Goal: Transaction & Acquisition: Purchase product/service

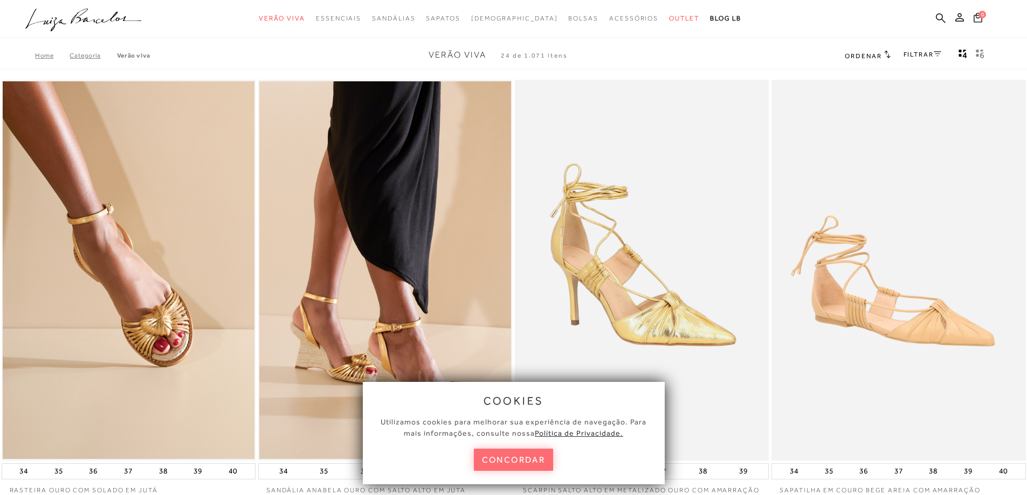
click at [528, 454] on button "concordar" at bounding box center [514, 460] width 80 height 22
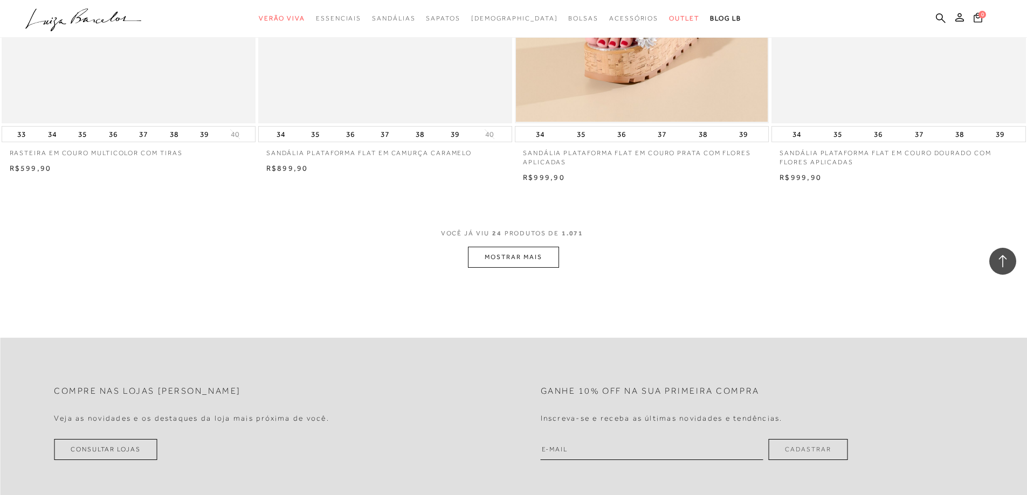
scroll to position [2588, 0]
click at [506, 264] on button "MOSTRAR MAIS" at bounding box center [513, 254] width 91 height 21
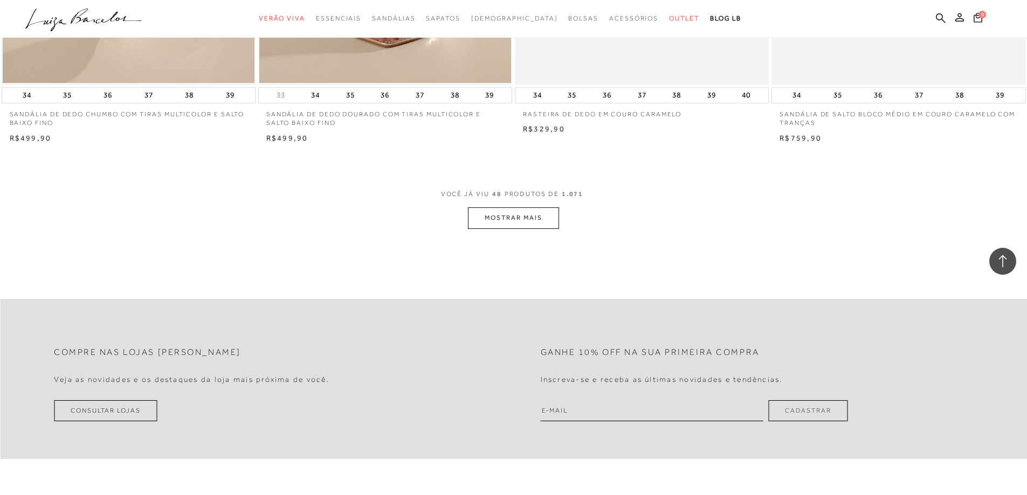
scroll to position [5337, 0]
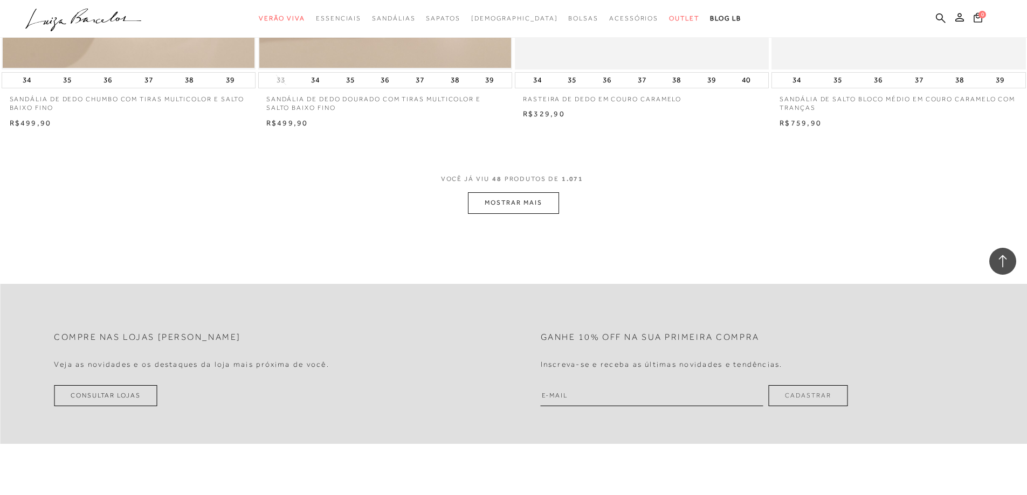
click at [520, 213] on button "MOSTRAR MAIS" at bounding box center [513, 202] width 91 height 21
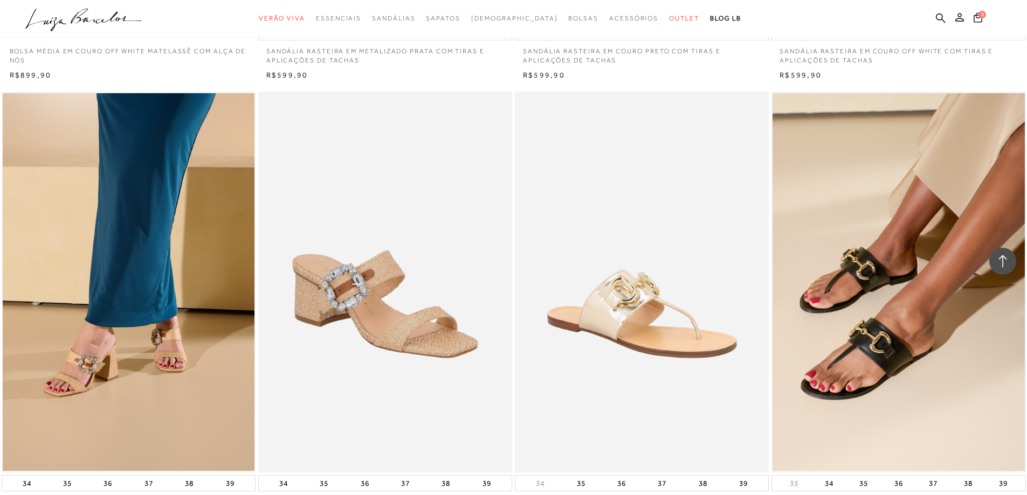
scroll to position [6092, 0]
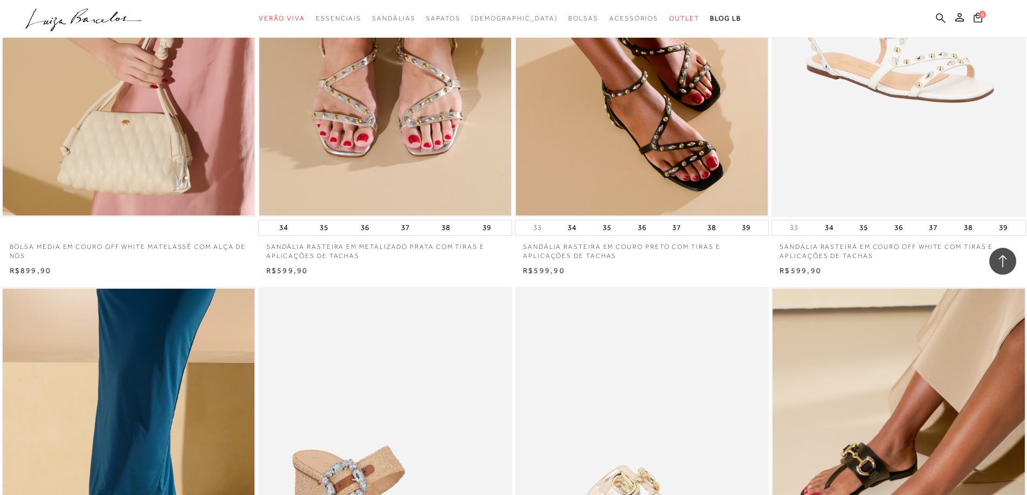
click at [941, 16] on icon at bounding box center [941, 18] width 10 height 10
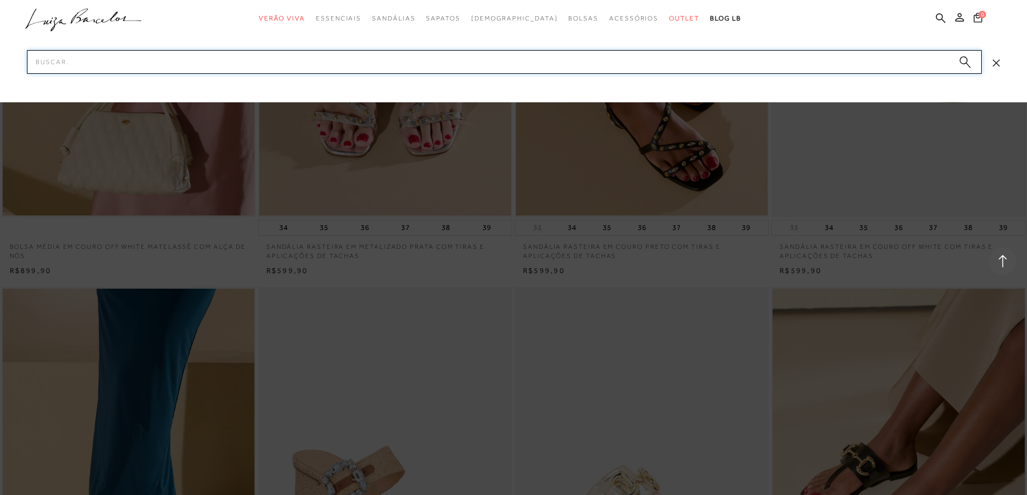
click at [452, 60] on input "Pesquisar" at bounding box center [504, 62] width 955 height 24
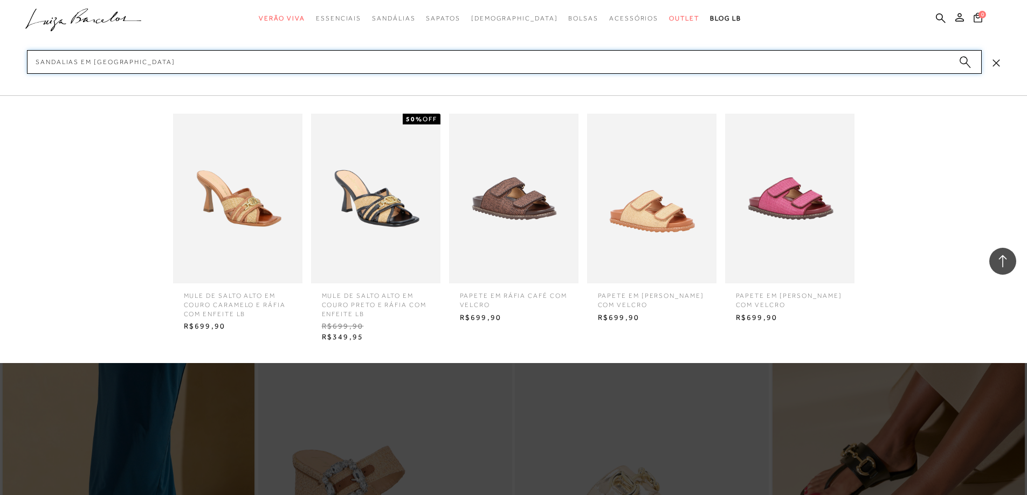
type input "sandalias em [GEOGRAPHIC_DATA]"
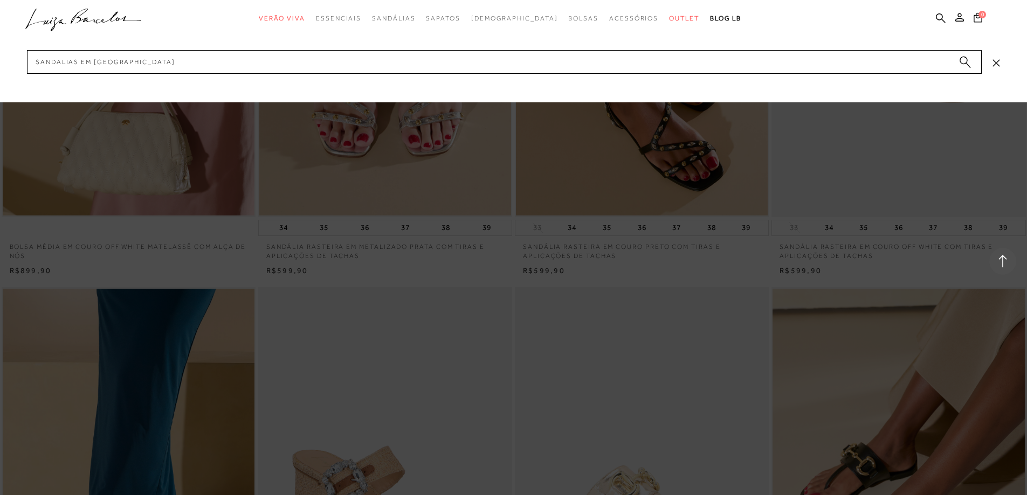
click at [966, 60] on circle "submit" at bounding box center [964, 61] width 8 height 8
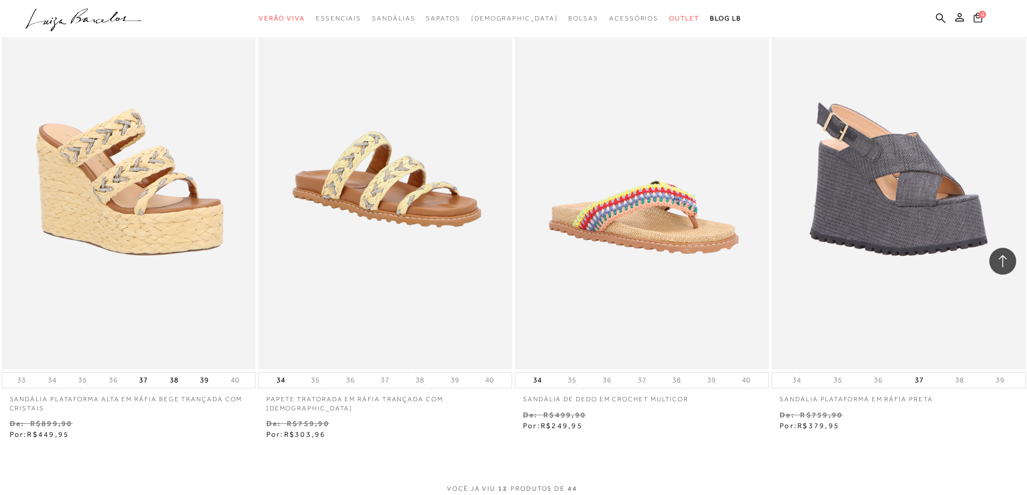
scroll to position [1240, 0]
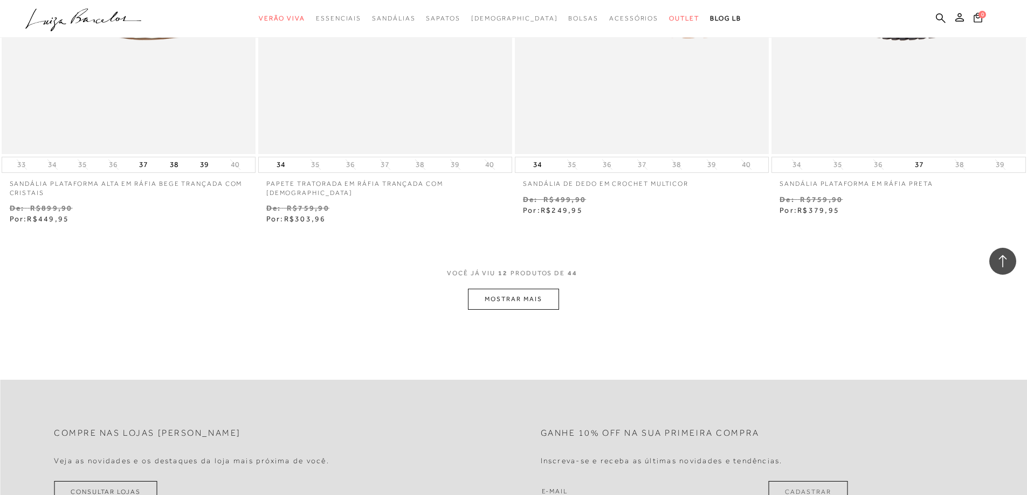
click at [539, 301] on button "MOSTRAR MAIS" at bounding box center [513, 299] width 91 height 21
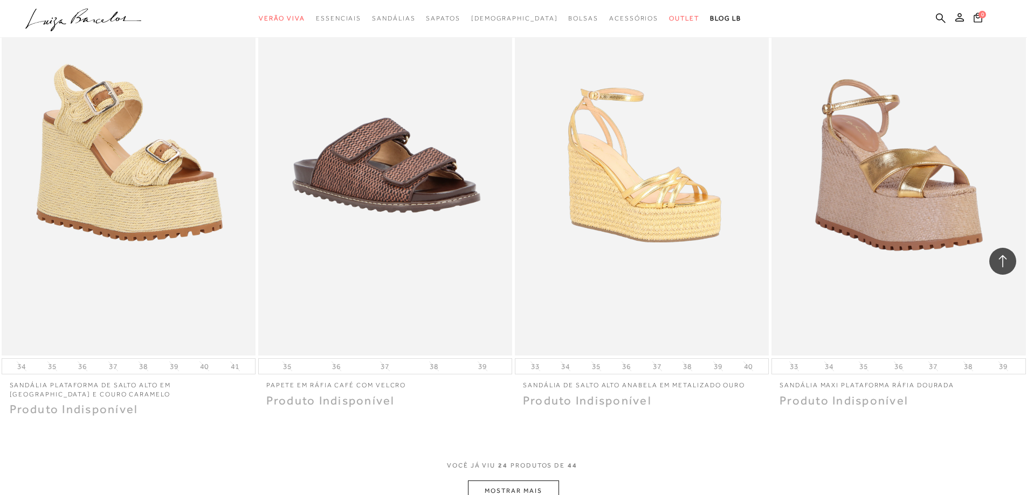
scroll to position [2588, 0]
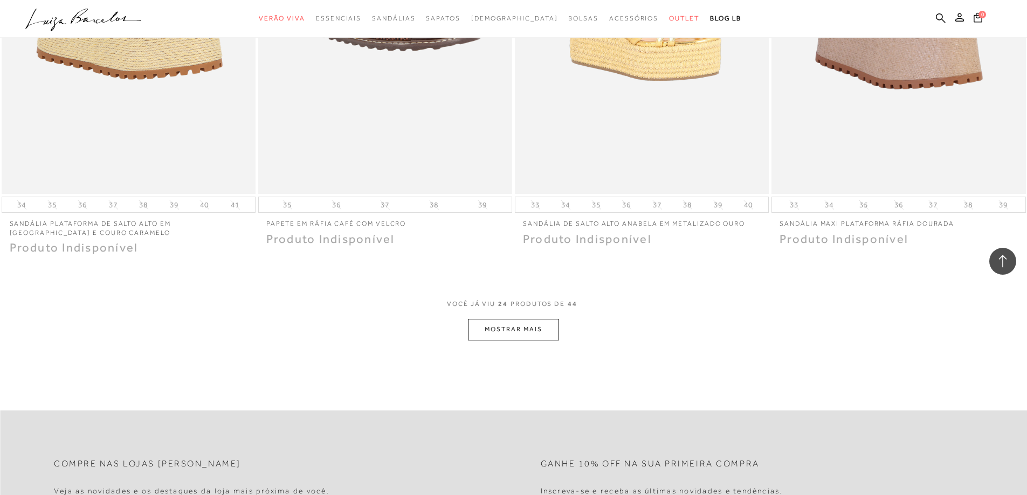
click at [511, 329] on button "MOSTRAR MAIS" at bounding box center [513, 329] width 91 height 21
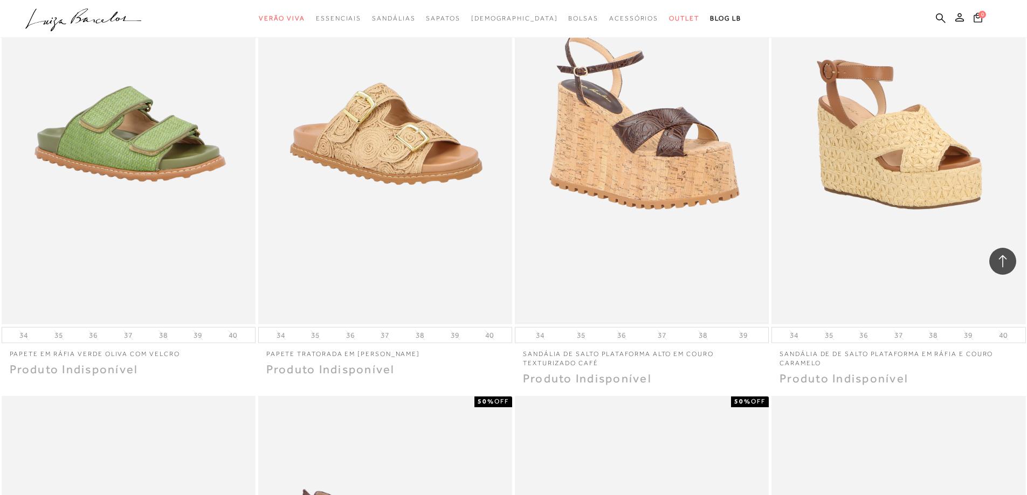
scroll to position [2911, 0]
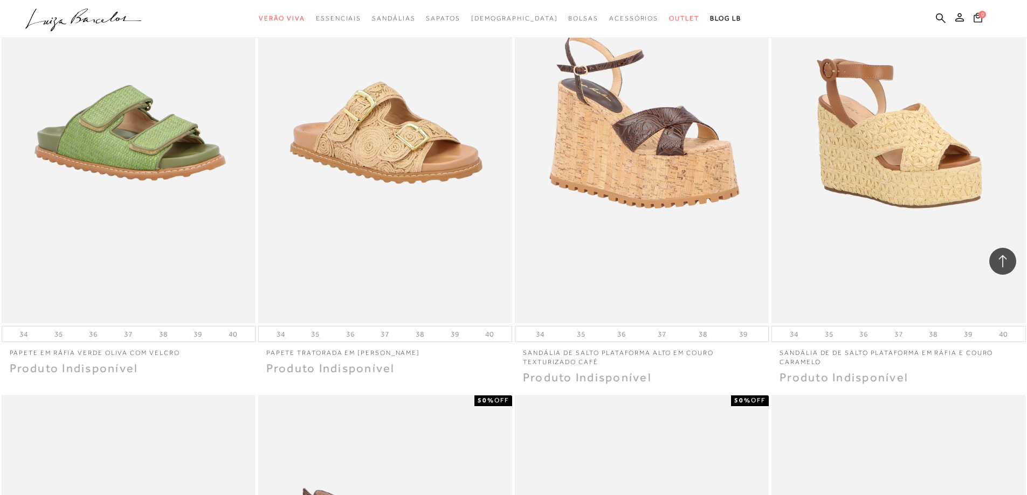
click at [849, 355] on p "SANDÁLIA DE DE SALTO PLATAFORMA EM RÁFIA E COURO CARAMELO" at bounding box center [898, 354] width 254 height 25
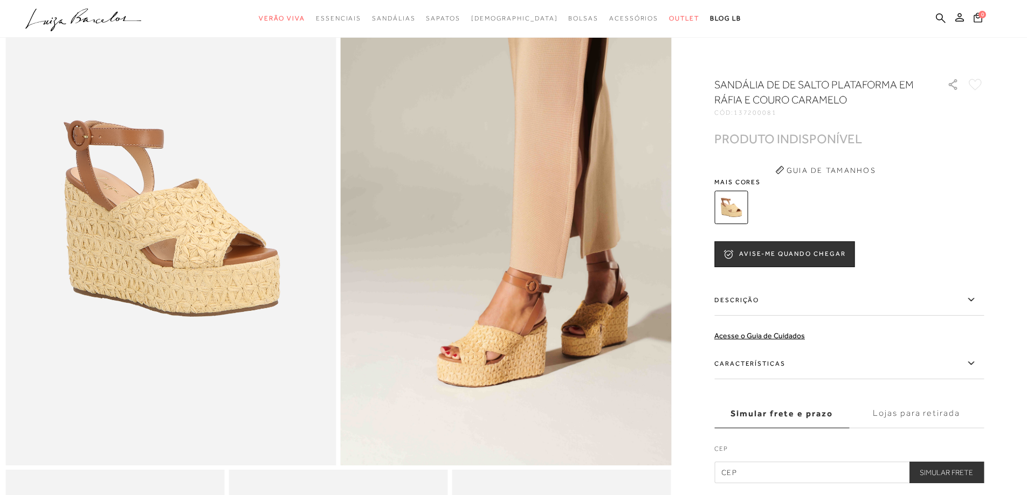
scroll to position [108, 0]
click at [974, 365] on icon at bounding box center [970, 363] width 13 height 13
click at [0, 0] on input "Características" at bounding box center [0, 0] width 0 height 0
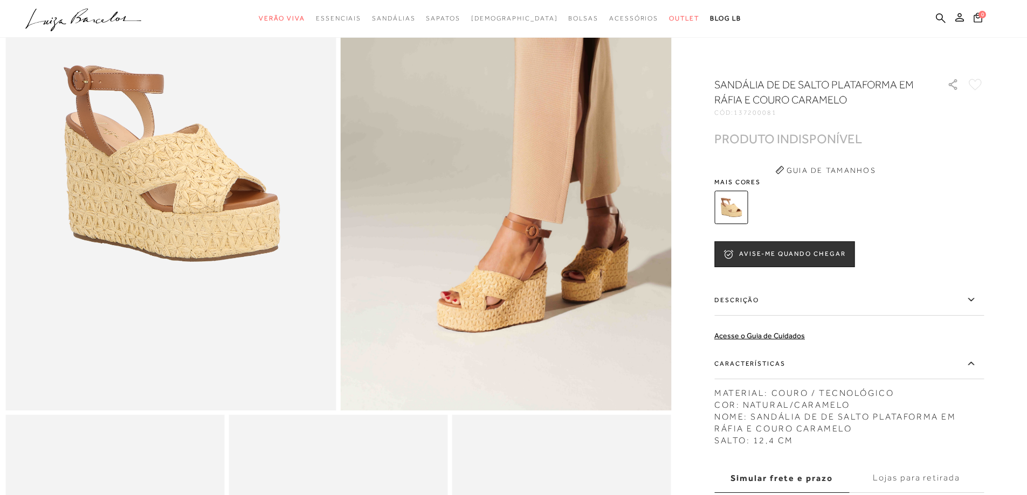
scroll to position [0, 0]
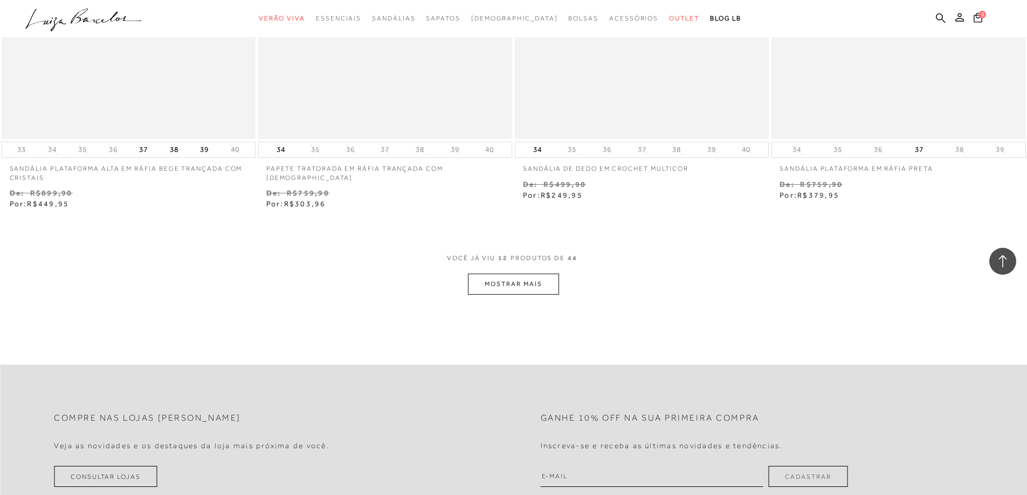
scroll to position [1348, 0]
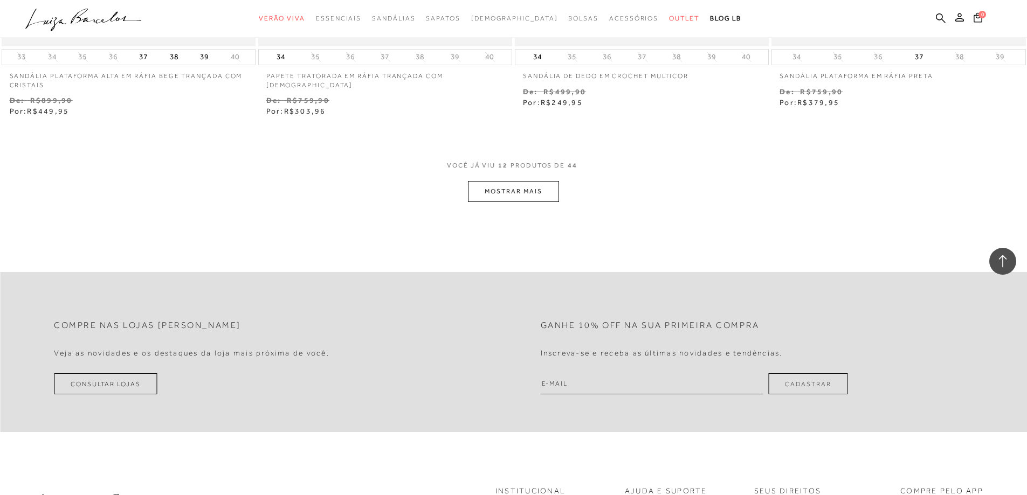
click at [539, 196] on button "MOSTRAR MAIS" at bounding box center [513, 191] width 91 height 21
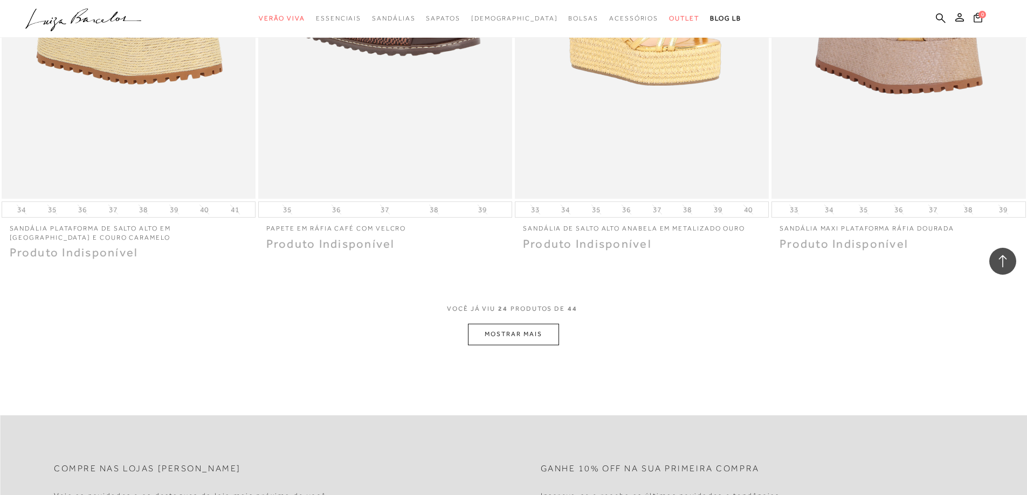
scroll to position [2588, 0]
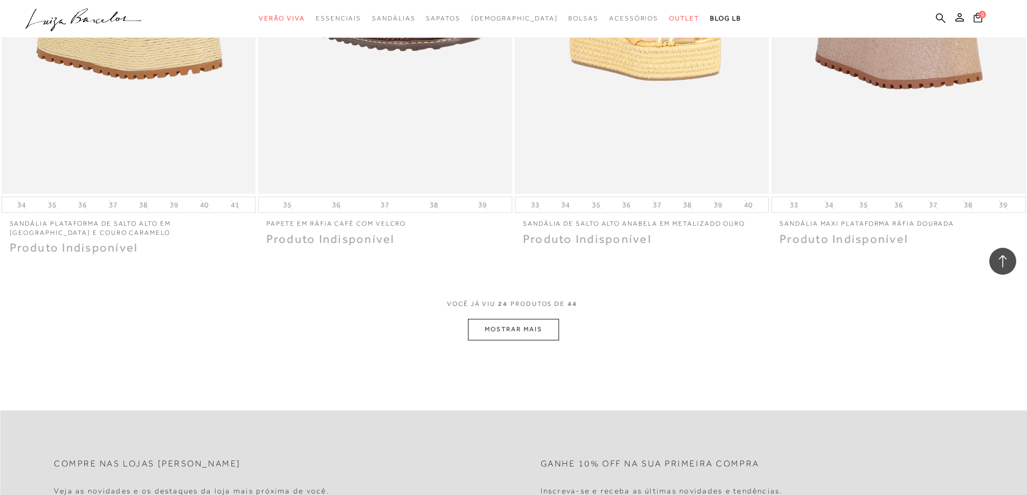
click at [495, 329] on button "MOSTRAR MAIS" at bounding box center [513, 329] width 91 height 21
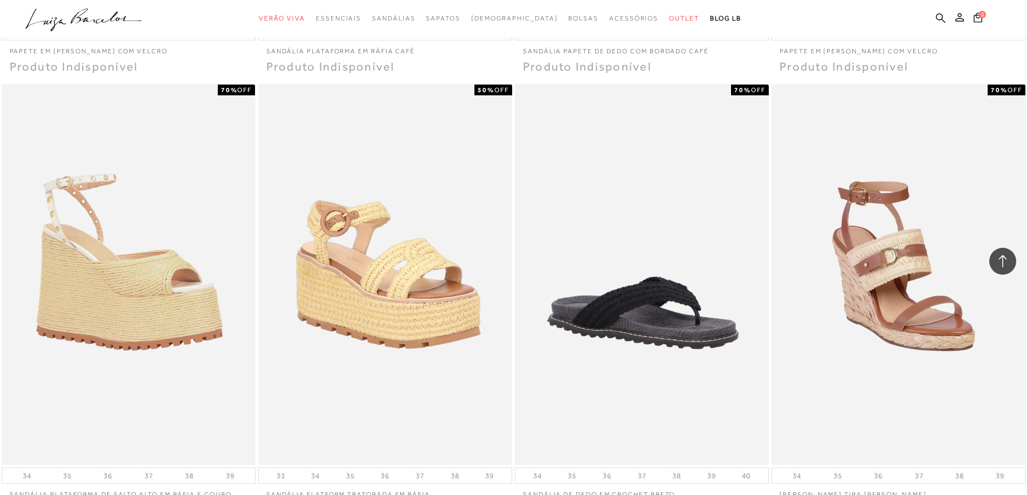
scroll to position [3828, 0]
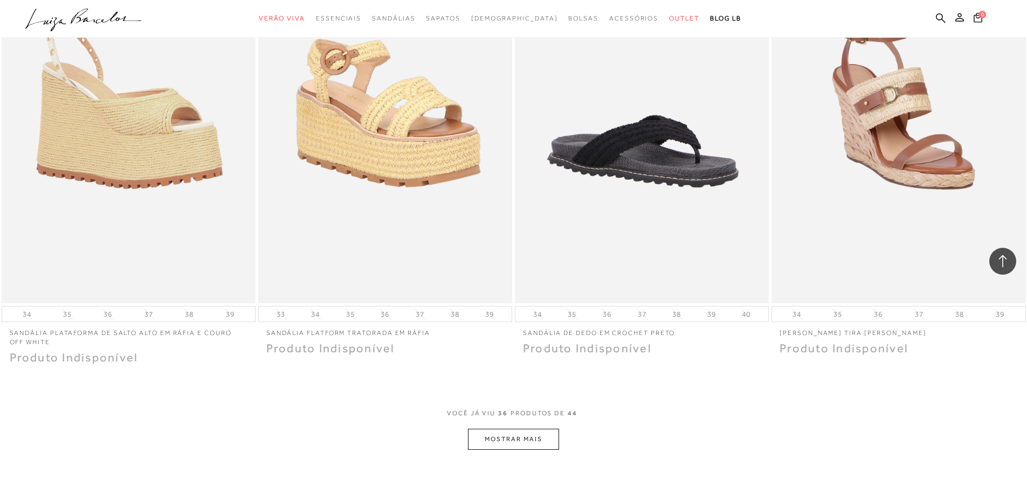
click at [433, 153] on img at bounding box center [385, 113] width 252 height 378
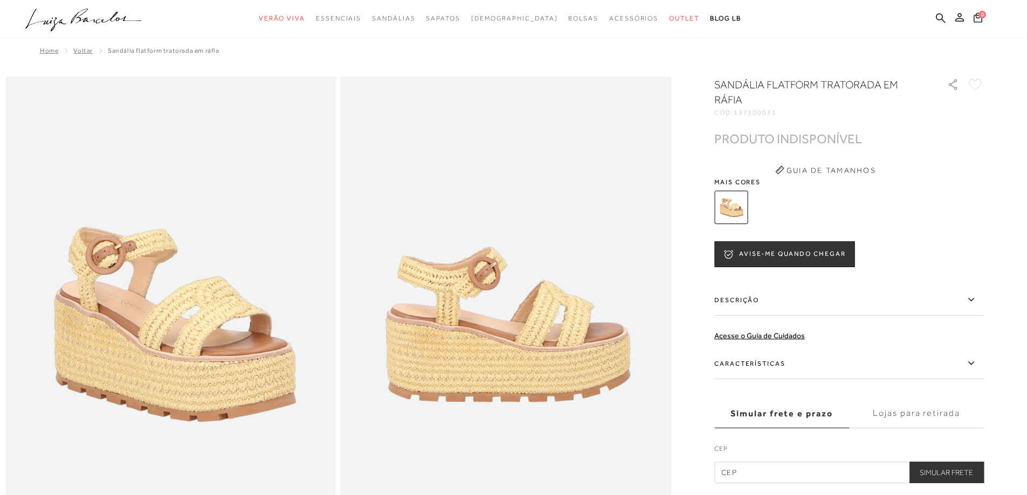
click at [973, 365] on icon at bounding box center [970, 363] width 13 height 13
click at [0, 0] on input "Características" at bounding box center [0, 0] width 0 height 0
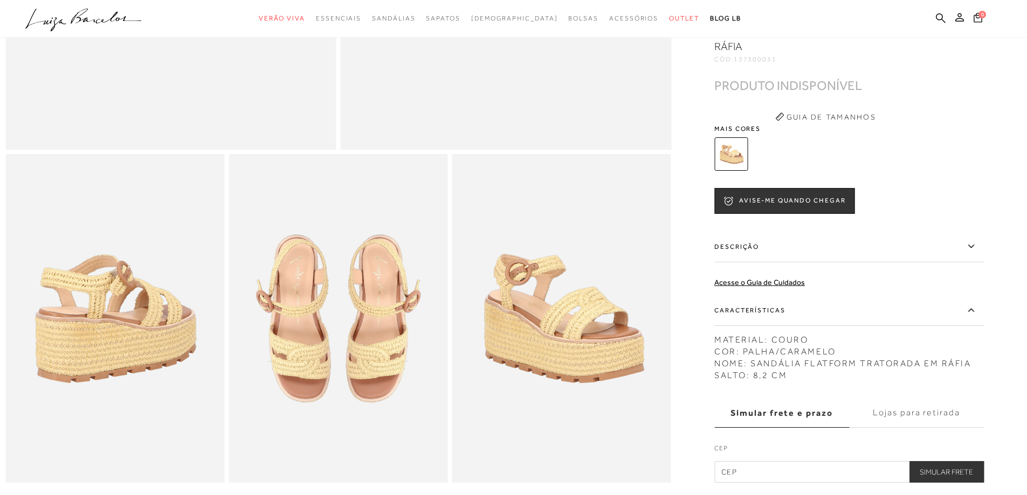
scroll to position [431, 0]
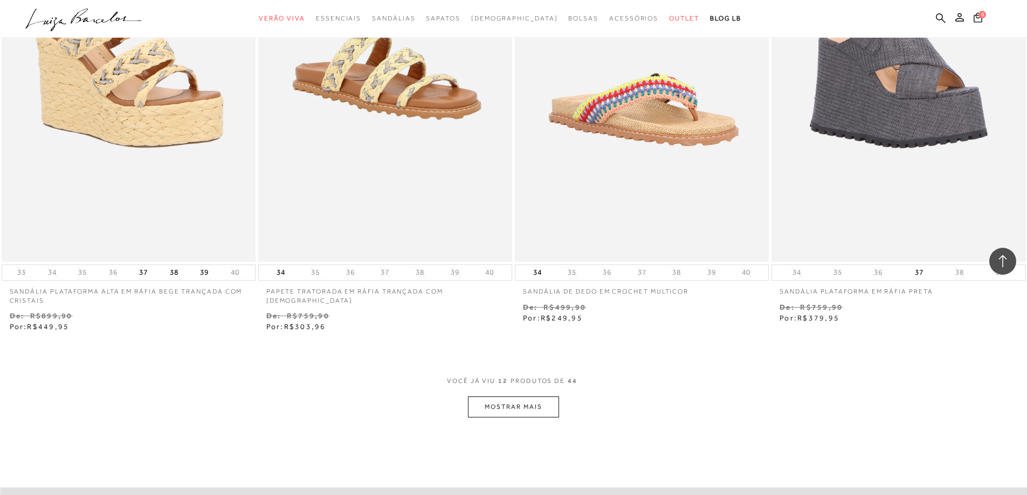
scroll to position [1348, 0]
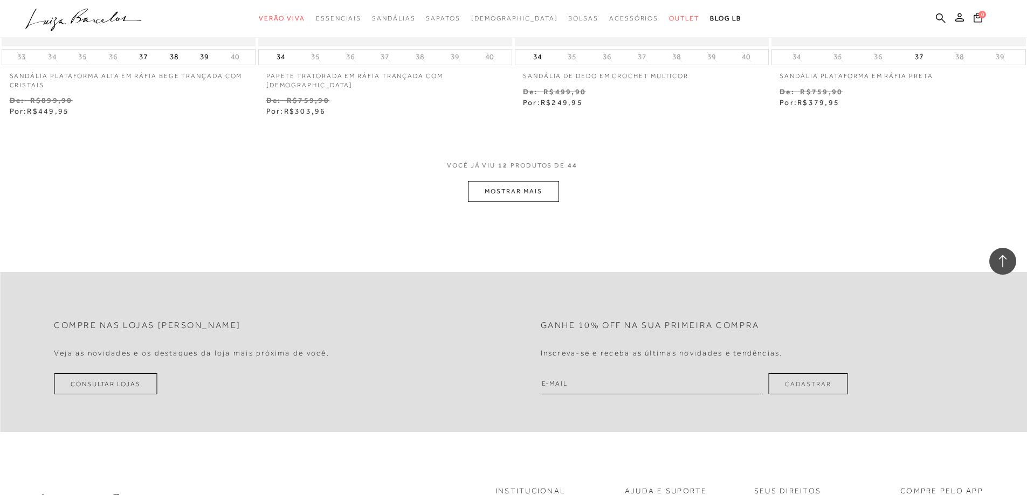
click at [500, 194] on button "MOSTRAR MAIS" at bounding box center [513, 191] width 91 height 21
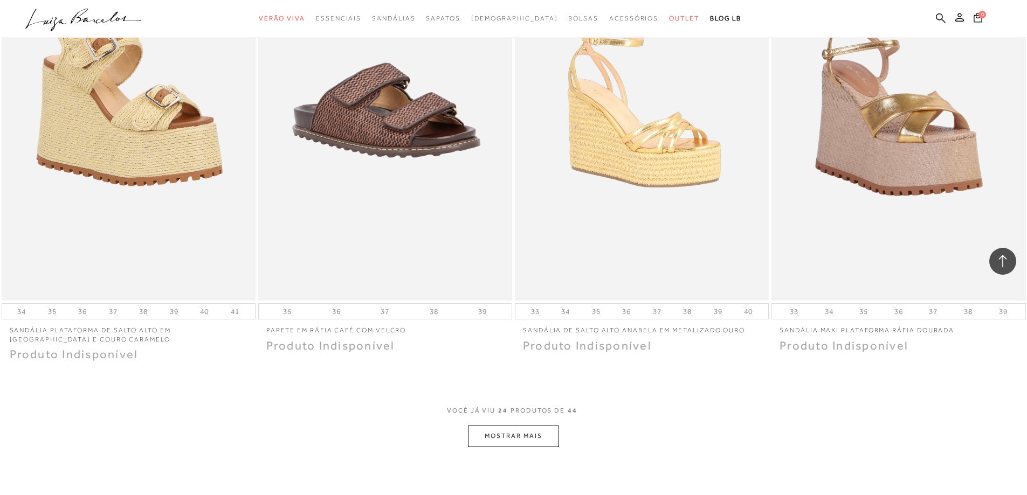
scroll to position [2534, 0]
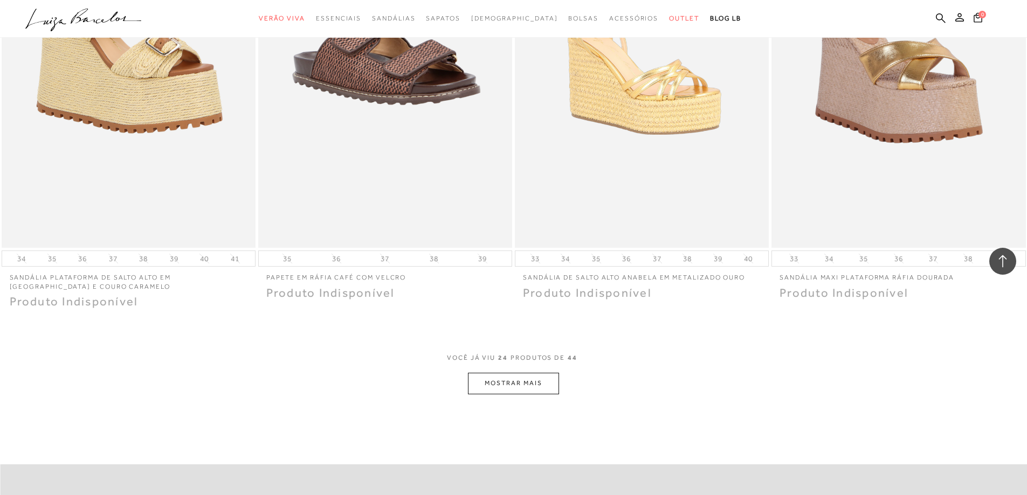
click at [528, 380] on button "MOSTRAR MAIS" at bounding box center [513, 383] width 91 height 21
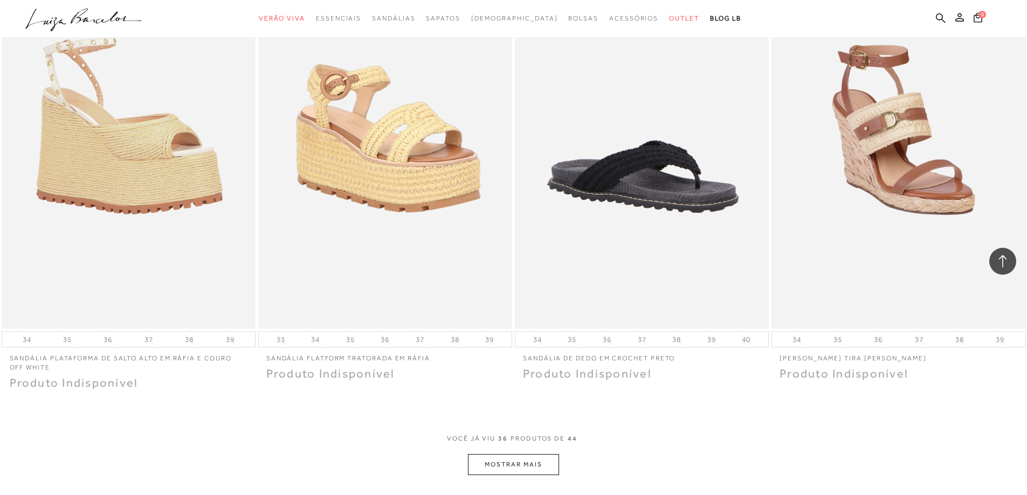
scroll to position [3882, 0]
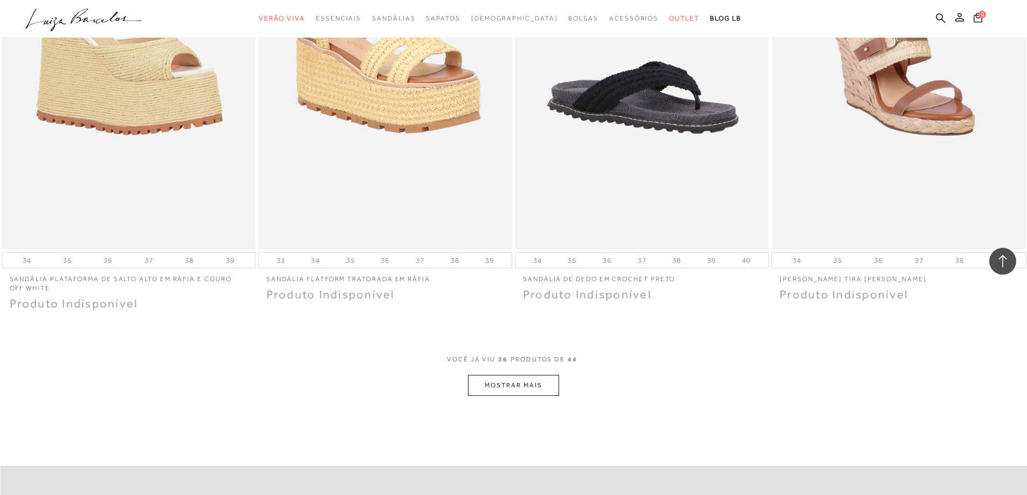
click at [527, 387] on button "MOSTRAR MAIS" at bounding box center [513, 385] width 91 height 21
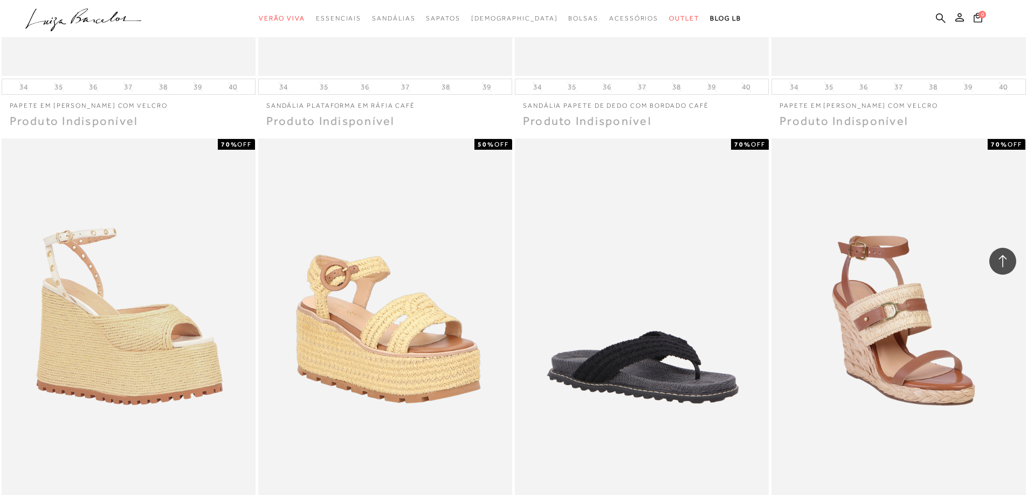
scroll to position [3612, 0]
